Goal: Obtain resource: Download file/media

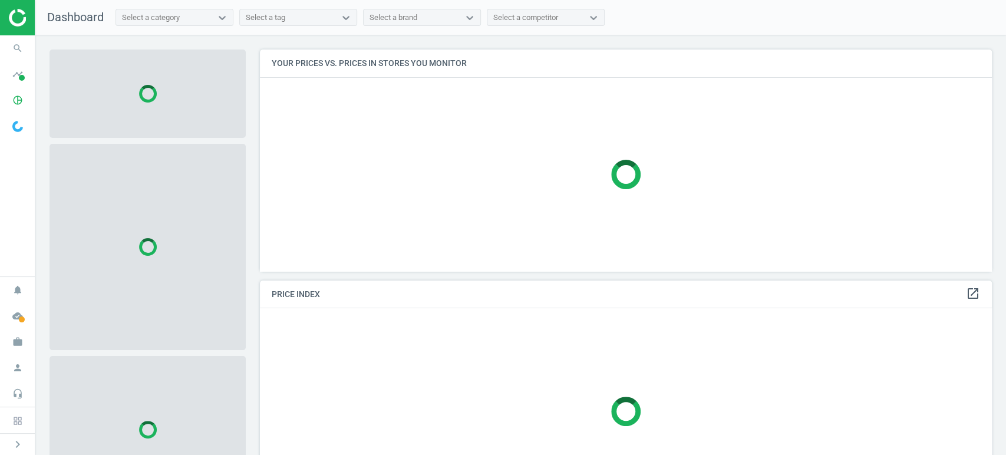
scroll to position [242, 743]
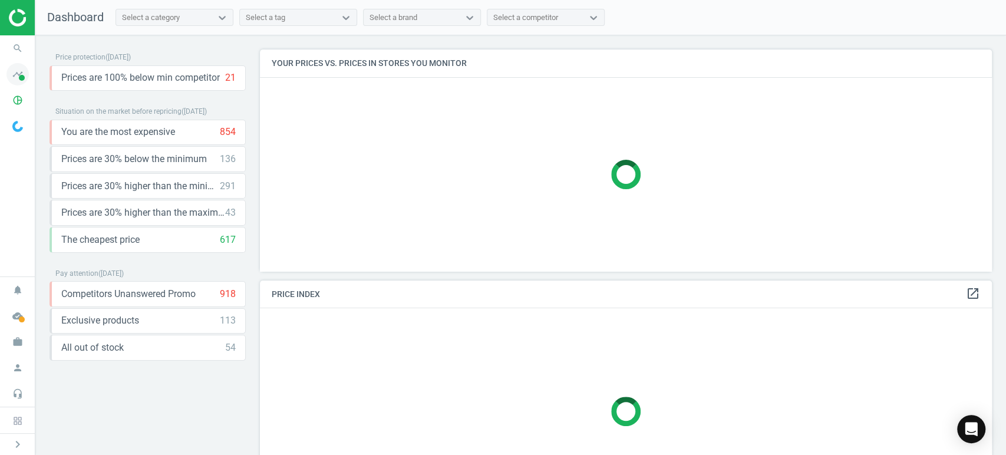
click at [15, 72] on icon "timeline" at bounding box center [17, 74] width 22 height 22
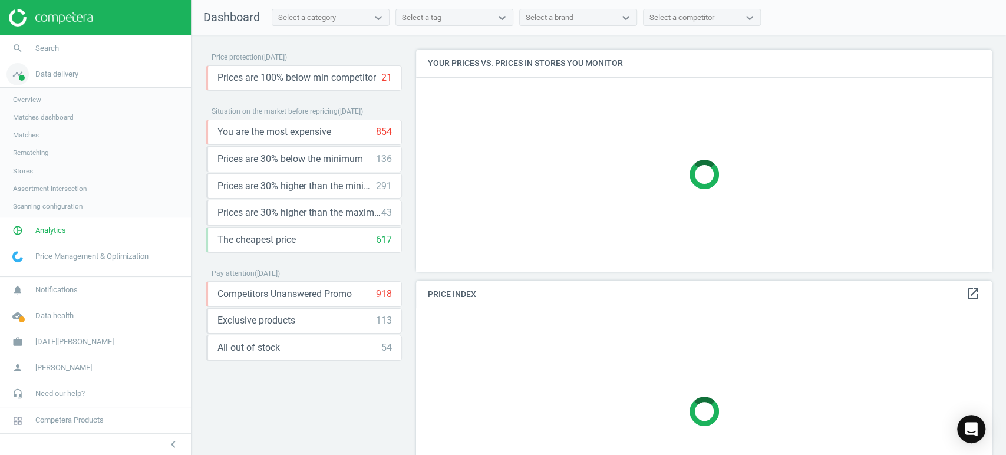
scroll to position [242, 586]
click at [51, 232] on span "Analytics" at bounding box center [50, 231] width 31 height 11
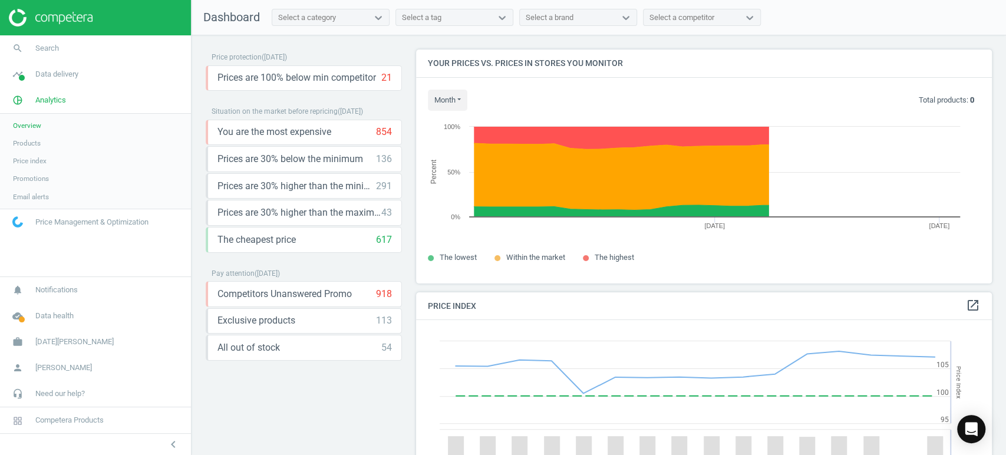
scroll to position [292, 586]
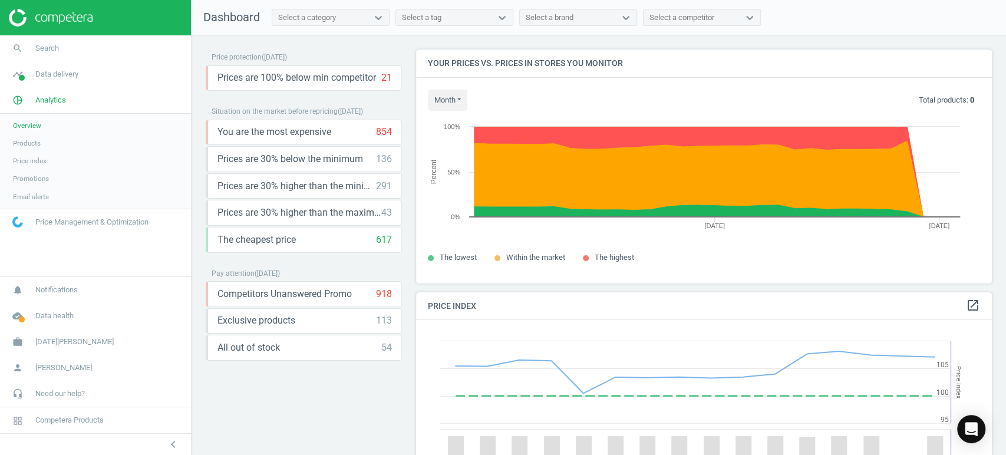
click at [29, 138] on span "Products" at bounding box center [27, 142] width 28 height 9
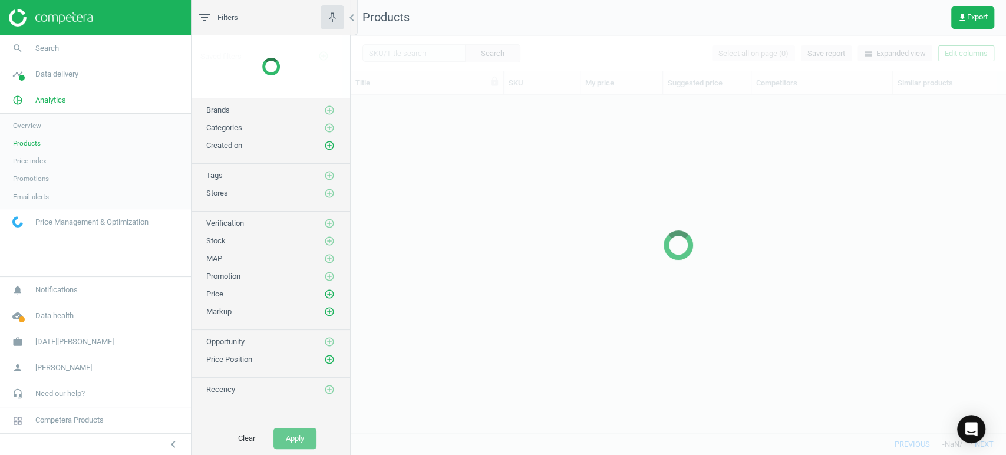
scroll to position [318, 645]
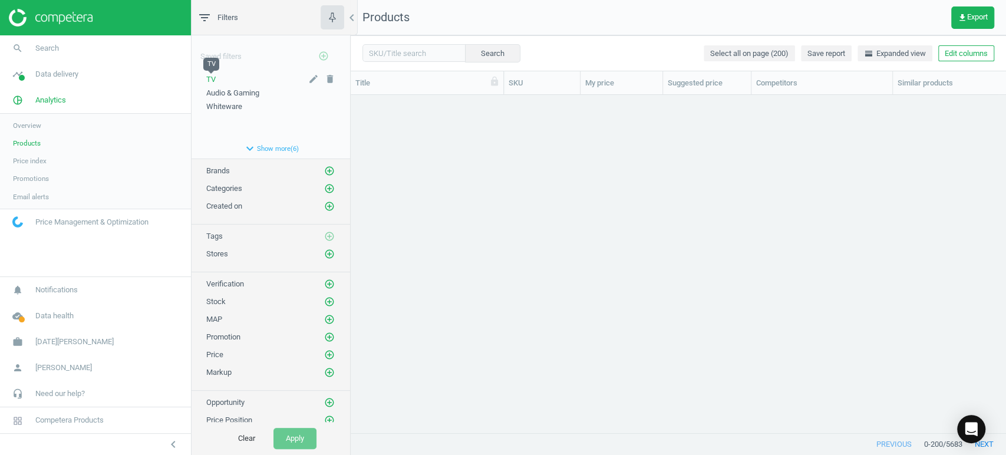
click at [208, 75] on span "TV" at bounding box center [210, 79] width 9 height 9
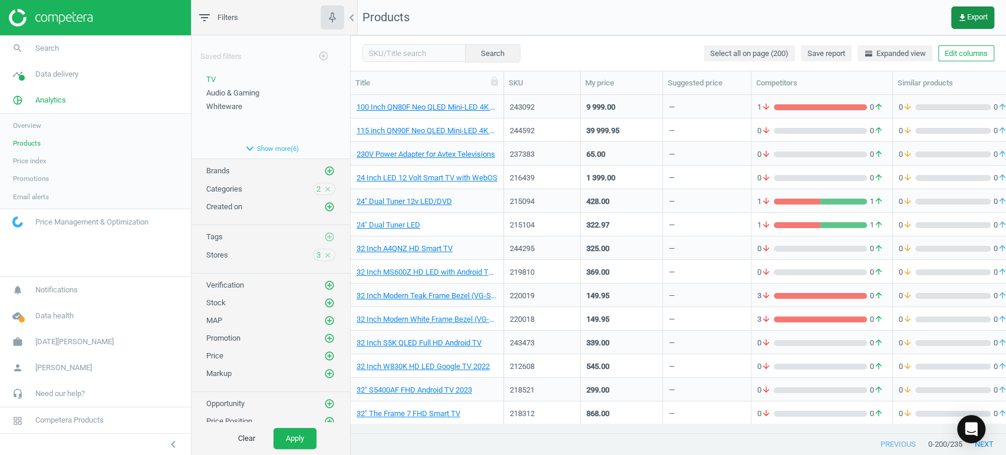
click at [975, 15] on span "get_app Export" at bounding box center [973, 17] width 30 height 9
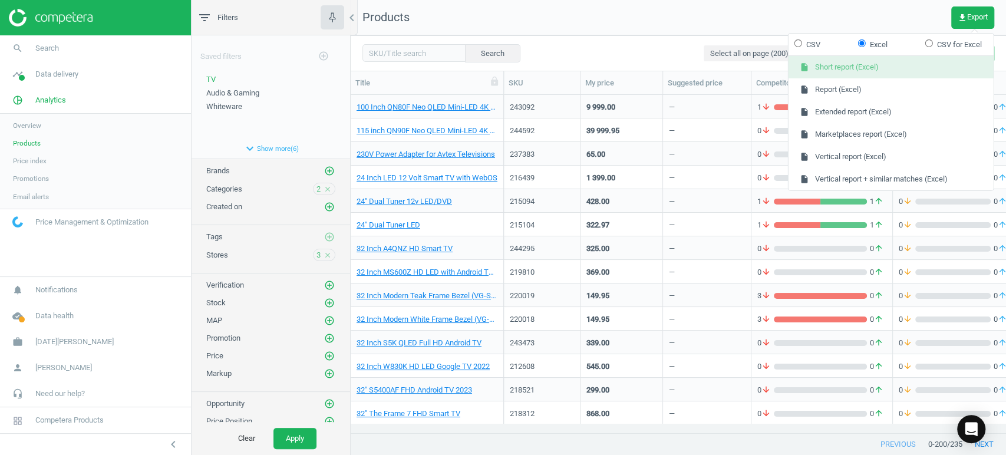
click at [878, 70] on button "insert_drive_file Short report (Excel)" at bounding box center [891, 67] width 205 height 22
